Goal: Find contact information: Find contact information

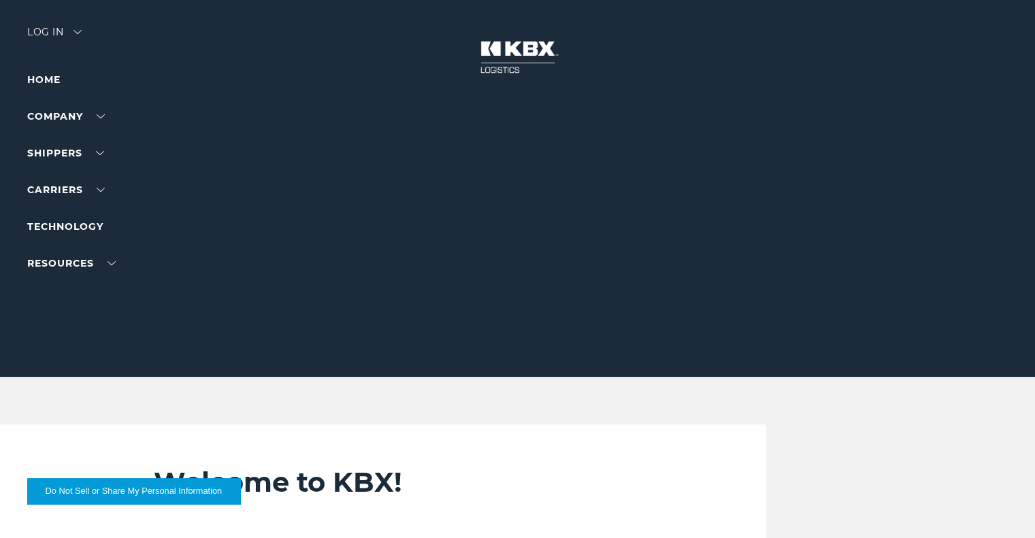
click at [137, 97] on ul "Home Company About Us Careers Contact Us SHIPPERS Our Solutions Trucking Intern…" at bounding box center [86, 171] width 118 height 200
click at [44, 78] on link "Home" at bounding box center [43, 79] width 33 height 12
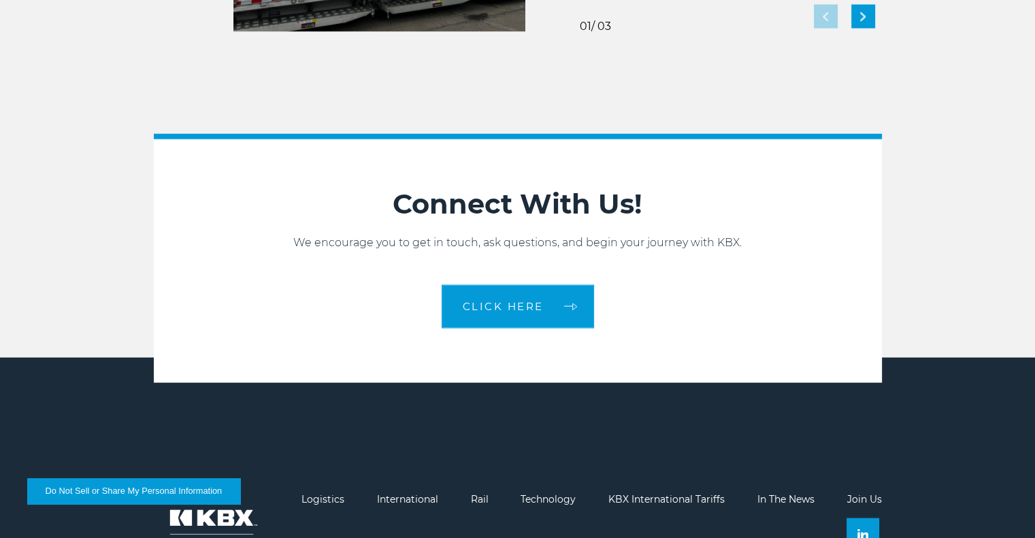
scroll to position [2969, 0]
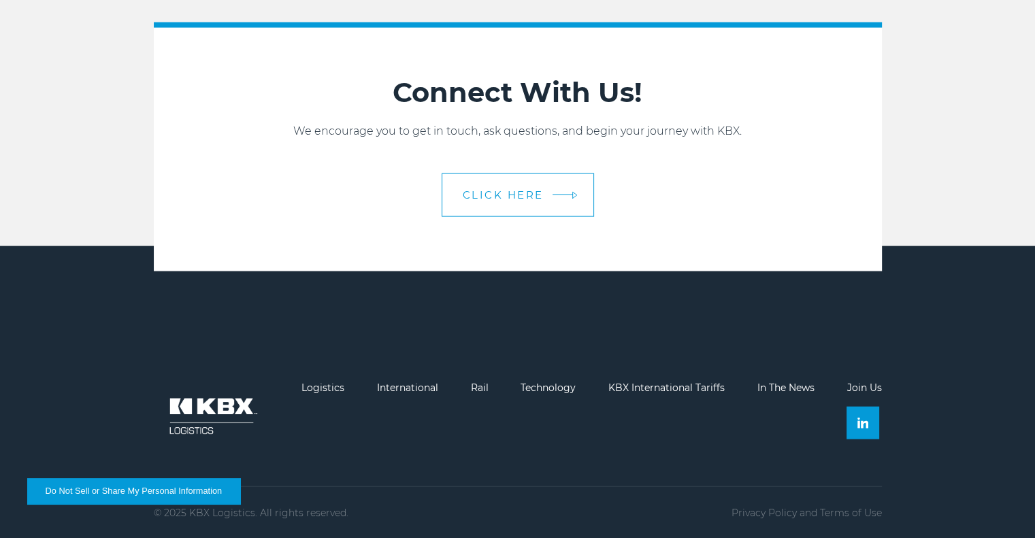
click at [501, 193] on span "CLICK HERE" at bounding box center [503, 195] width 81 height 10
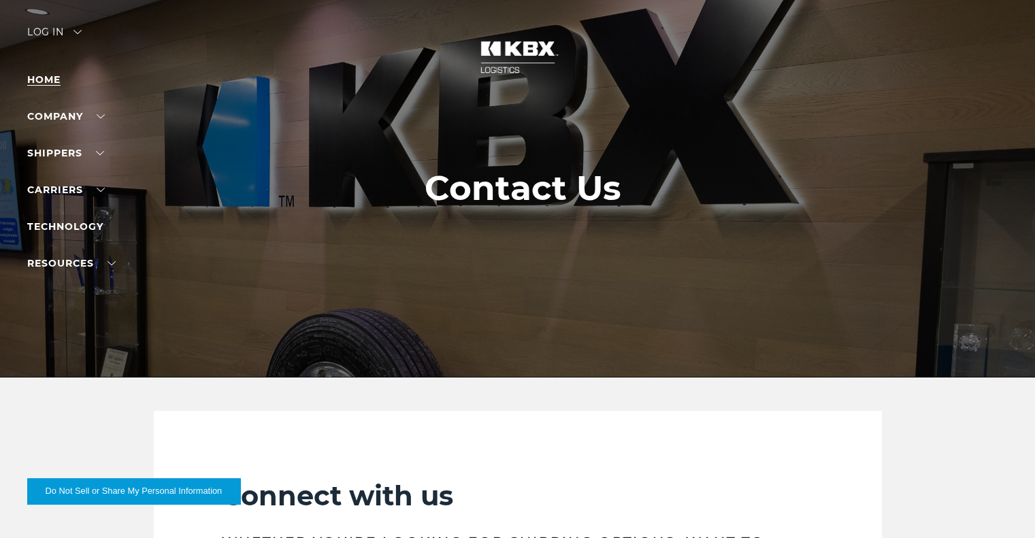
click at [46, 76] on link "Home" at bounding box center [43, 79] width 33 height 12
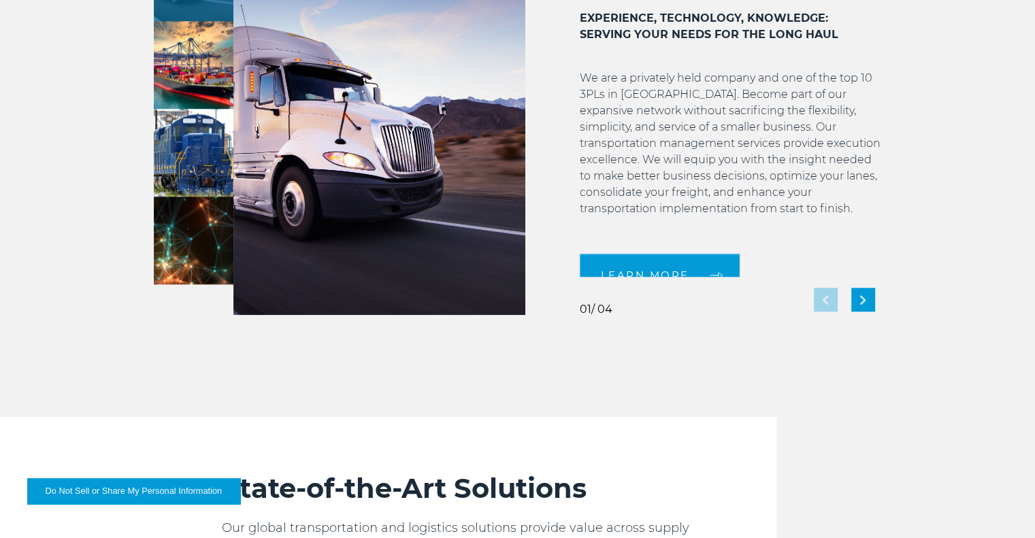
scroll to position [1225, 0]
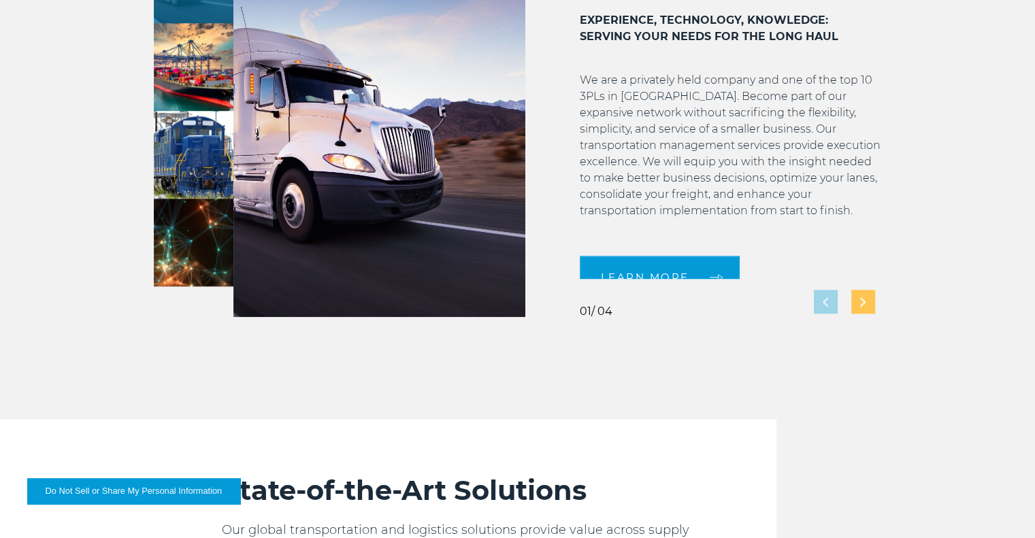
click at [865, 301] on div "Next slide" at bounding box center [863, 302] width 24 height 24
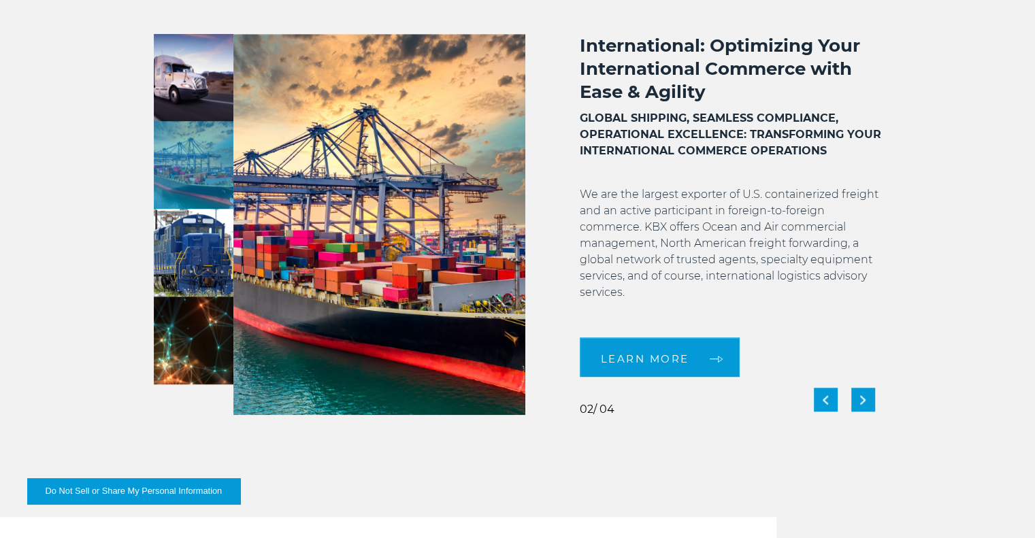
scroll to position [1089, 0]
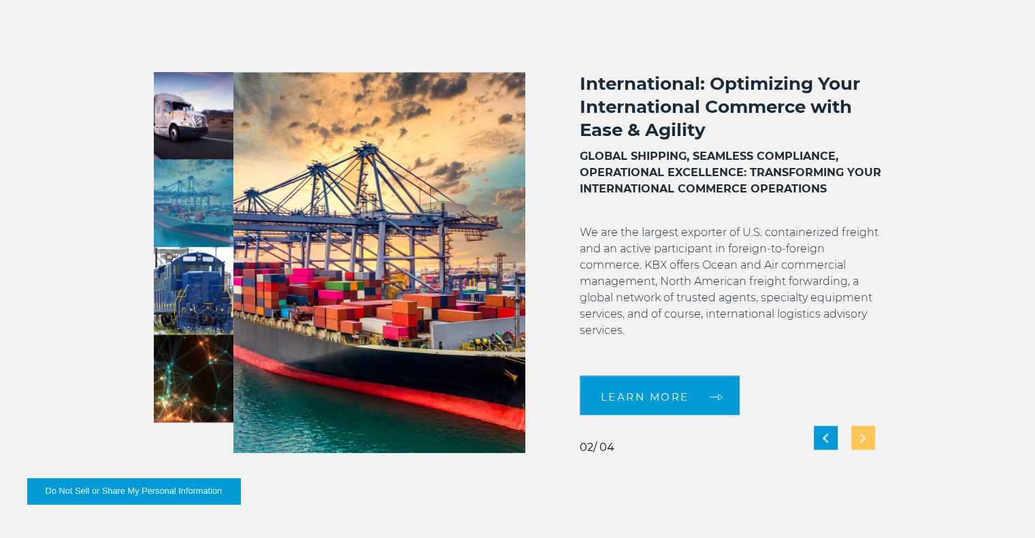
click at [864, 434] on img "Next slide" at bounding box center [862, 437] width 5 height 9
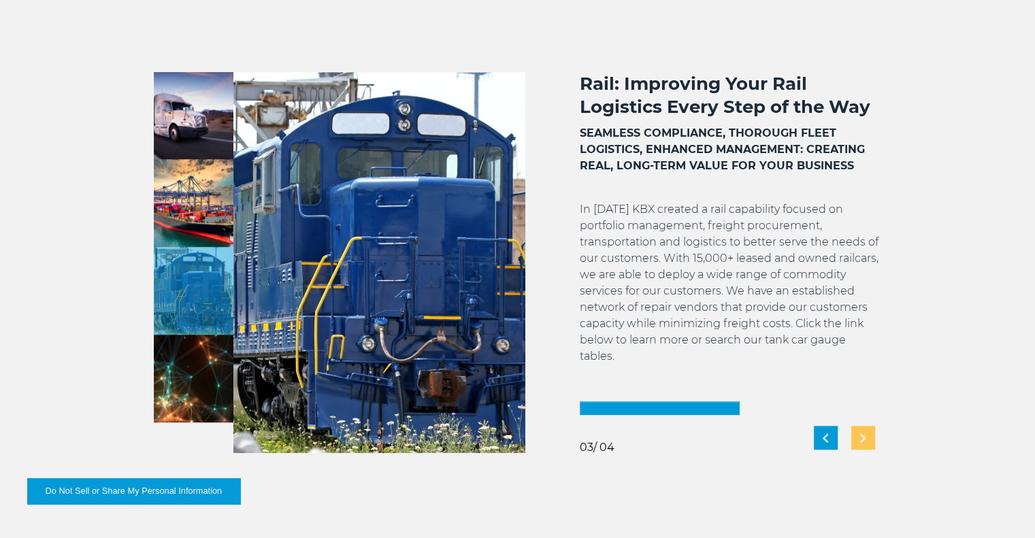
click at [863, 439] on img "Next slide" at bounding box center [862, 437] width 5 height 9
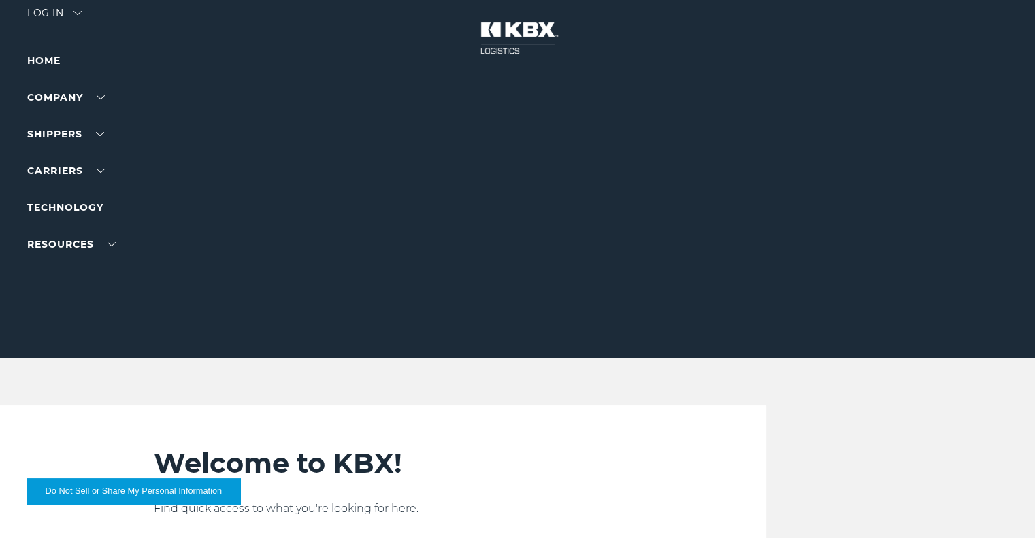
scroll to position [0, 0]
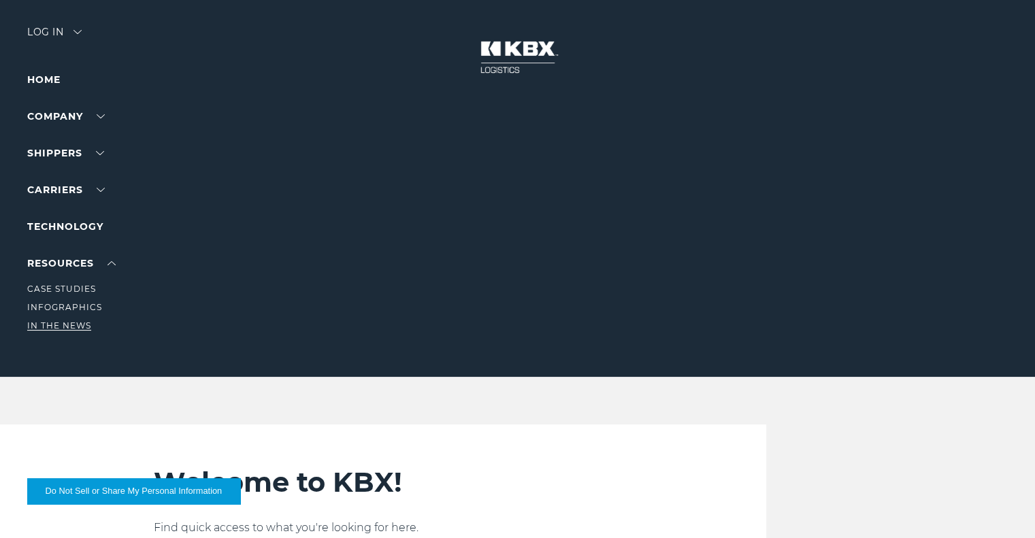
click at [64, 326] on link "In The News" at bounding box center [59, 325] width 64 height 10
